Goal: Complete application form

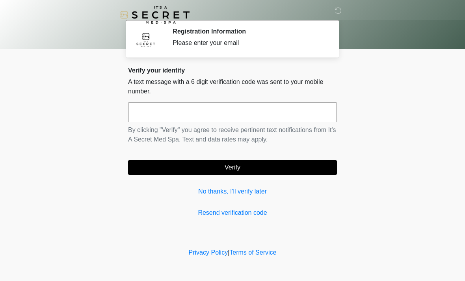
click at [180, 117] on input "text" at bounding box center [232, 112] width 209 height 20
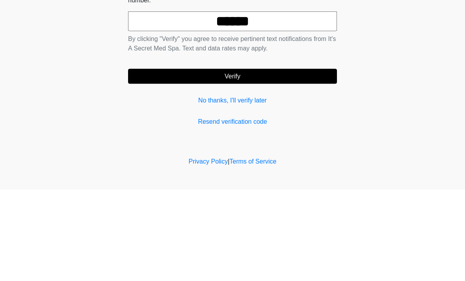
type input "******"
click at [239, 160] on button "Verify" at bounding box center [232, 167] width 209 height 15
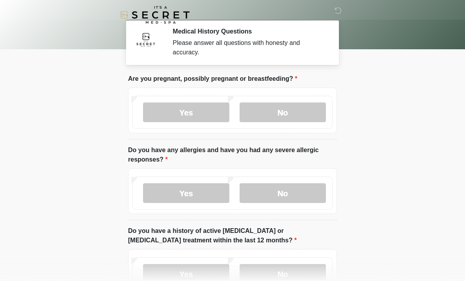
click at [277, 114] on label "No" at bounding box center [283, 112] width 86 height 20
click at [290, 190] on label "No" at bounding box center [283, 193] width 86 height 20
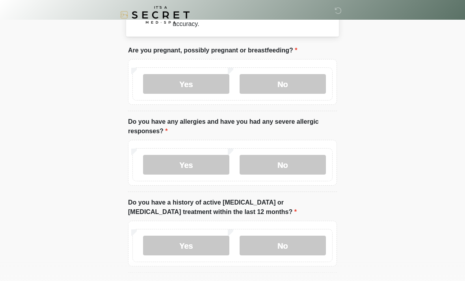
scroll to position [86, 0]
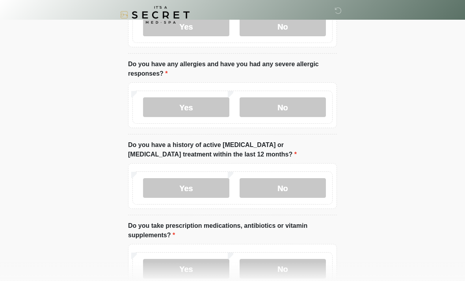
click at [298, 192] on label "No" at bounding box center [283, 188] width 86 height 20
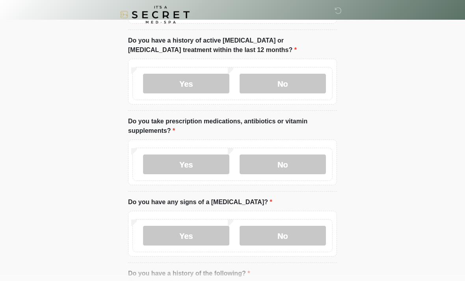
scroll to position [195, 0]
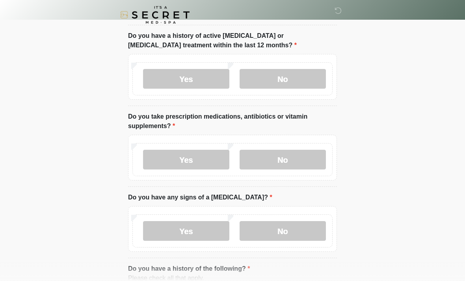
click at [190, 158] on label "Yes" at bounding box center [186, 160] width 86 height 20
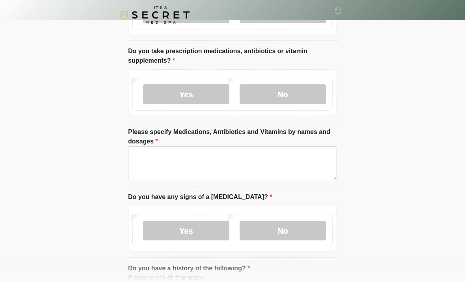
scroll to position [262, 0]
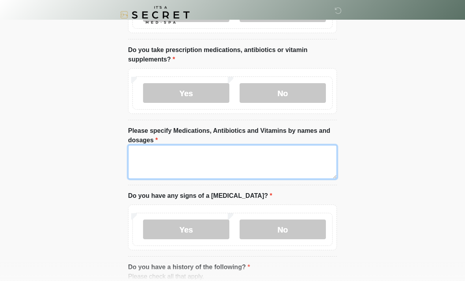
click at [153, 157] on textarea "Please specify Medications, Antibiotics and Vitamins by names and dosages" at bounding box center [232, 162] width 209 height 34
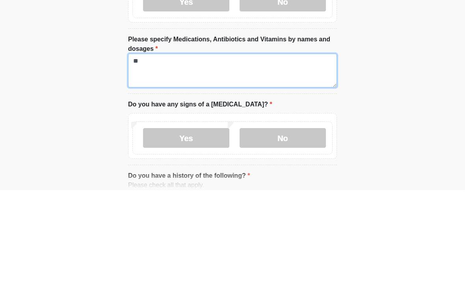
type textarea "*"
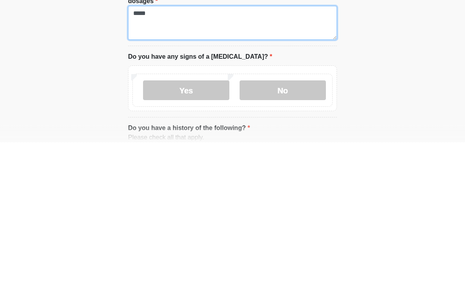
type textarea "*****"
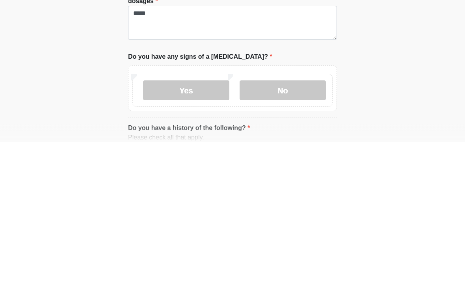
click at [300, 220] on label "No" at bounding box center [283, 230] width 86 height 20
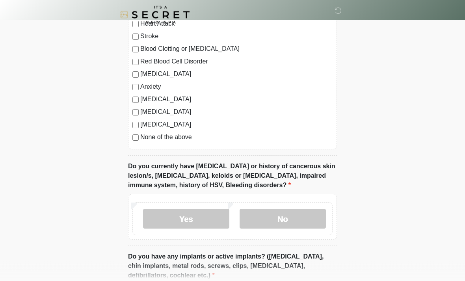
scroll to position [570, 0]
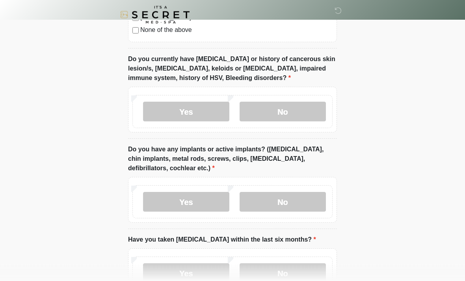
click at [303, 106] on label "No" at bounding box center [283, 112] width 86 height 20
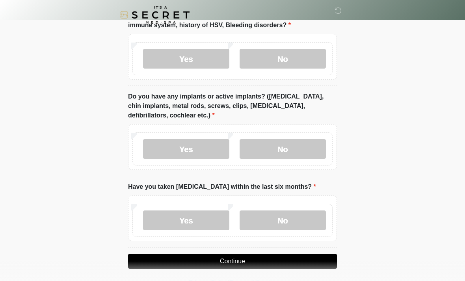
scroll to position [721, 0]
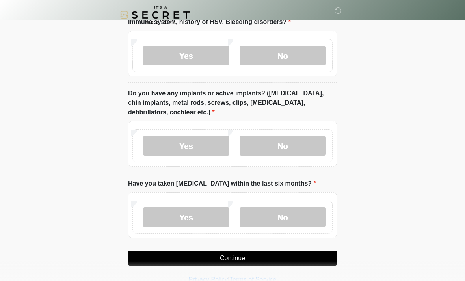
click at [300, 217] on label "No" at bounding box center [283, 217] width 86 height 20
click at [300, 145] on label "No" at bounding box center [283, 146] width 86 height 20
click at [236, 258] on button "Continue" at bounding box center [232, 258] width 209 height 15
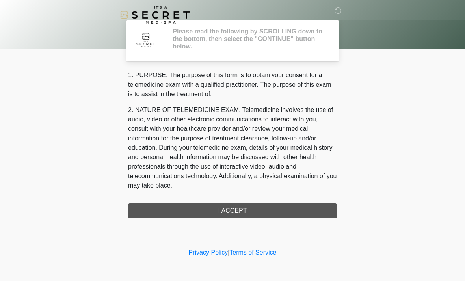
scroll to position [0, 0]
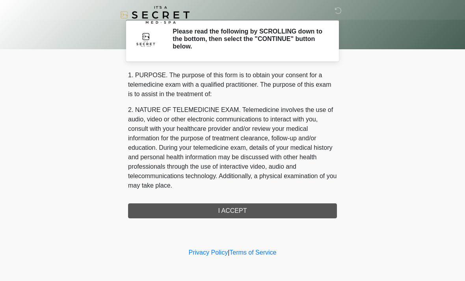
click at [243, 210] on div "1. PURPOSE. The purpose of this form is to obtain your consent for a telemedici…" at bounding box center [232, 145] width 209 height 148
click at [253, 207] on div "1. PURPOSE. The purpose of this form is to obtain your consent for a telemedici…" at bounding box center [232, 145] width 209 height 148
click at [258, 210] on div "1. PURPOSE. The purpose of this form is to obtain your consent for a telemedici…" at bounding box center [232, 145] width 209 height 148
click at [380, 128] on body "‎ ‎ Please read the following by SCROLLING down to the bottom, then select the …" at bounding box center [232, 140] width 465 height 281
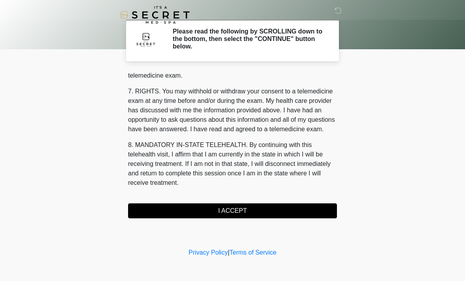
scroll to position [334, 0]
click at [242, 211] on button "I ACCEPT" at bounding box center [232, 210] width 209 height 15
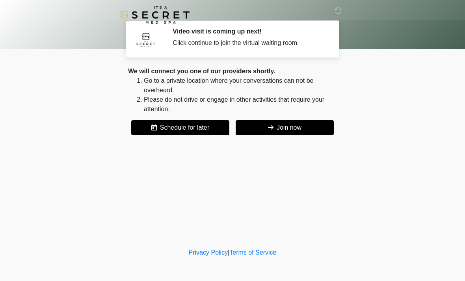
click at [295, 129] on button "Join now" at bounding box center [285, 127] width 98 height 15
